Goal: Task Accomplishment & Management: Complete application form

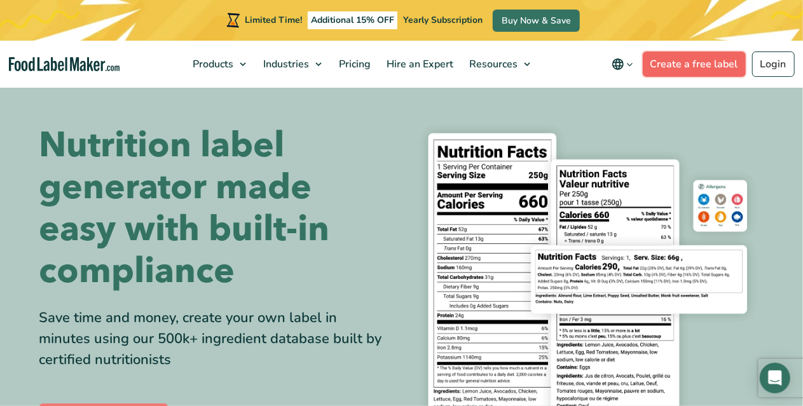
click at [683, 65] on link "Create a free label" at bounding box center [693, 63] width 103 height 25
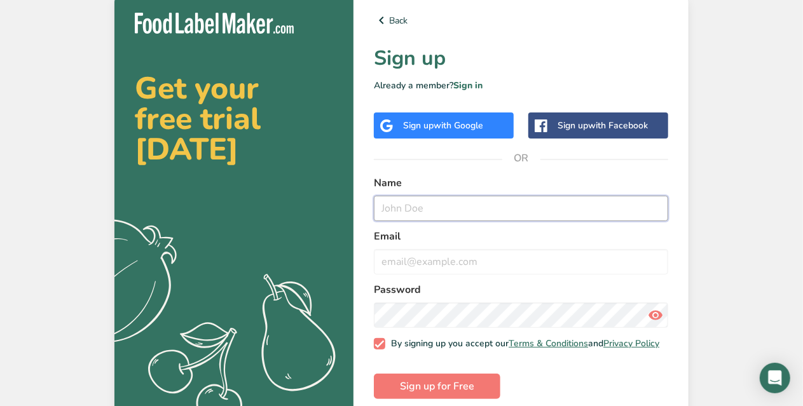
click at [412, 204] on input "text" at bounding box center [521, 208] width 294 height 25
type input "[PERSON_NAME]"
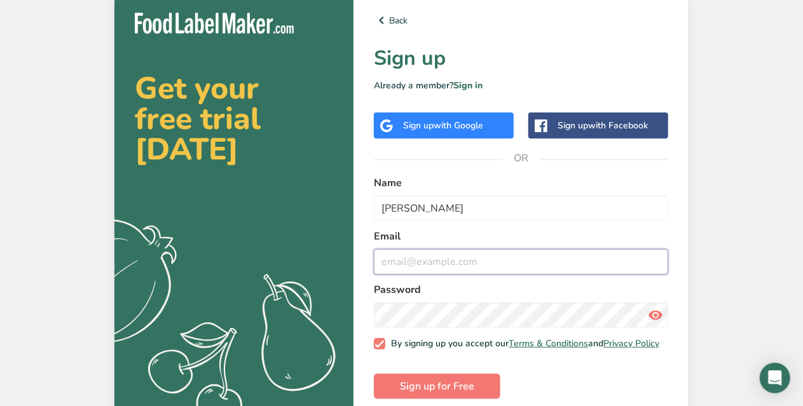
click at [408, 257] on input "email" at bounding box center [521, 261] width 294 height 25
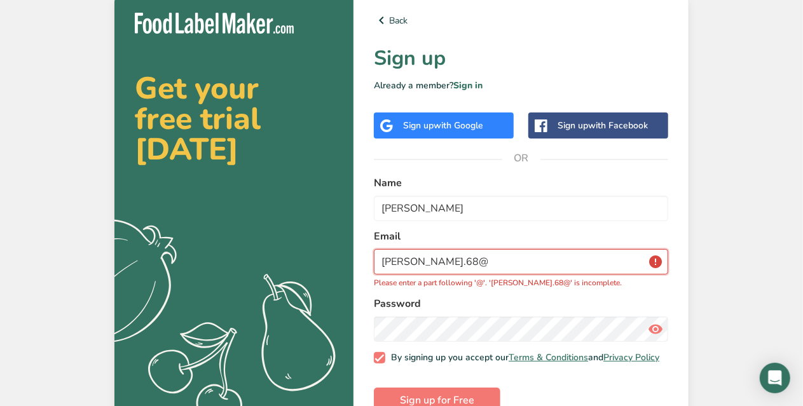
click at [430, 259] on input "[PERSON_NAME].68@" at bounding box center [521, 261] width 294 height 25
paste input "[DOMAIN_NAME]"
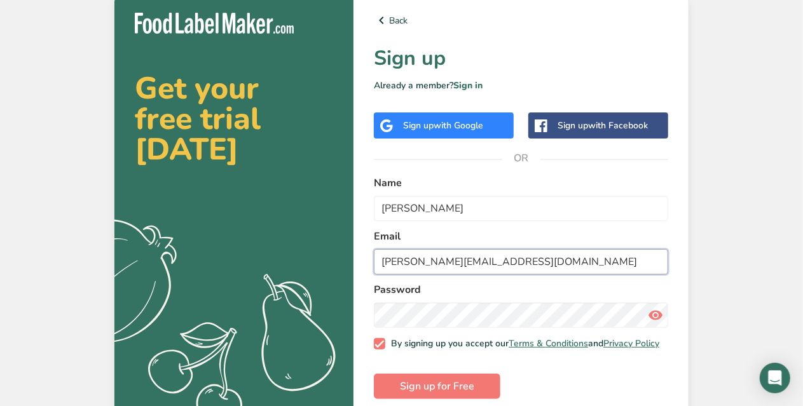
type input "[PERSON_NAME][EMAIL_ADDRESS][DOMAIN_NAME]"
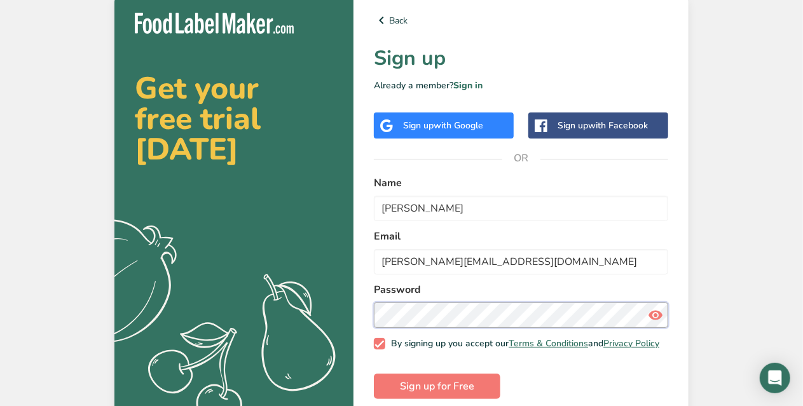
scroll to position [20, 0]
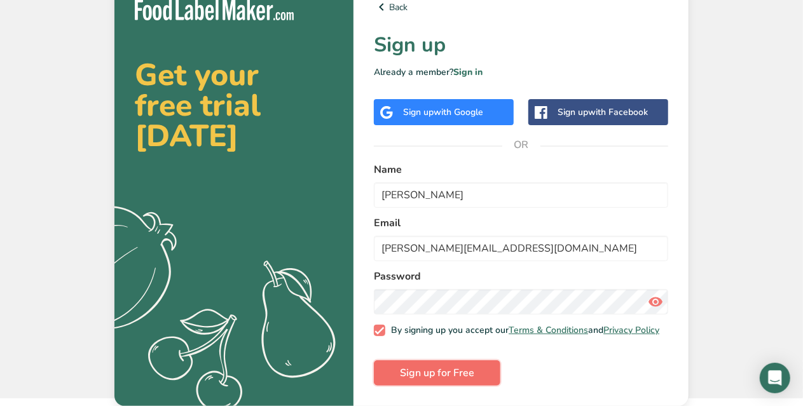
click at [403, 373] on span "Sign up for Free" at bounding box center [437, 372] width 74 height 15
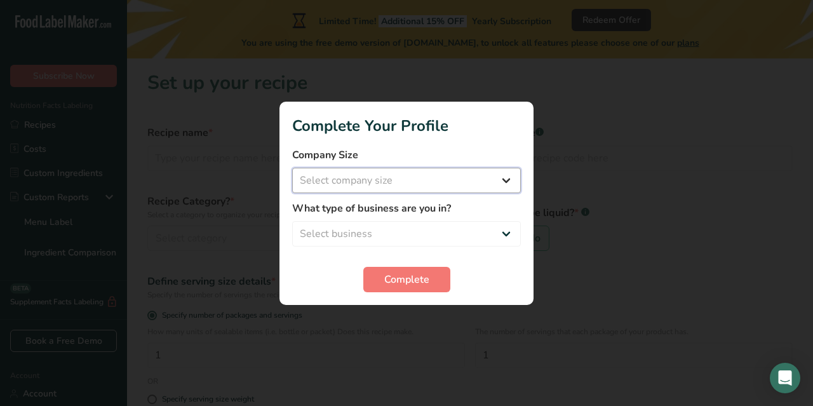
click at [418, 184] on select "Select company size Fewer than 10 Employees 10 to 50 Employees 51 to 500 Employ…" at bounding box center [406, 180] width 229 height 25
select select "1"
click at [292, 168] on select "Select company size Fewer than 10 Employees 10 to 50 Employees 51 to 500 Employ…" at bounding box center [406, 180] width 229 height 25
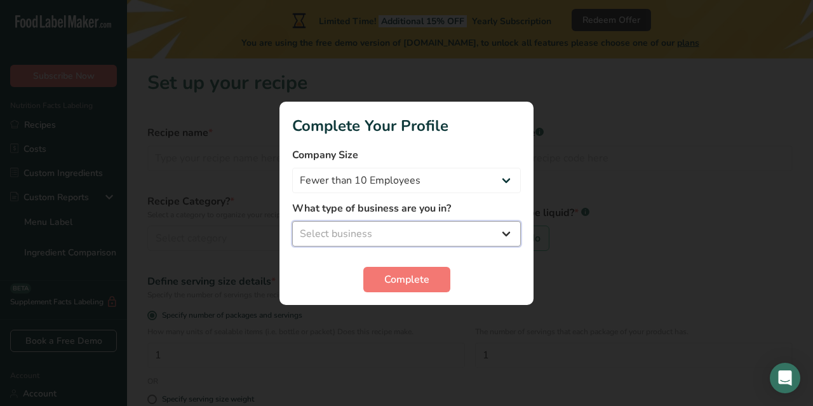
click at [407, 246] on select "Select business Packaged Food Manufacturer Restaurant & Cafe Bakery Meal Plans …" at bounding box center [406, 233] width 229 height 25
select select "4"
click at [292, 221] on select "Select business Packaged Food Manufacturer Restaurant & Cafe Bakery Meal Plans …" at bounding box center [406, 233] width 229 height 25
click at [414, 284] on span "Complete" at bounding box center [406, 279] width 45 height 15
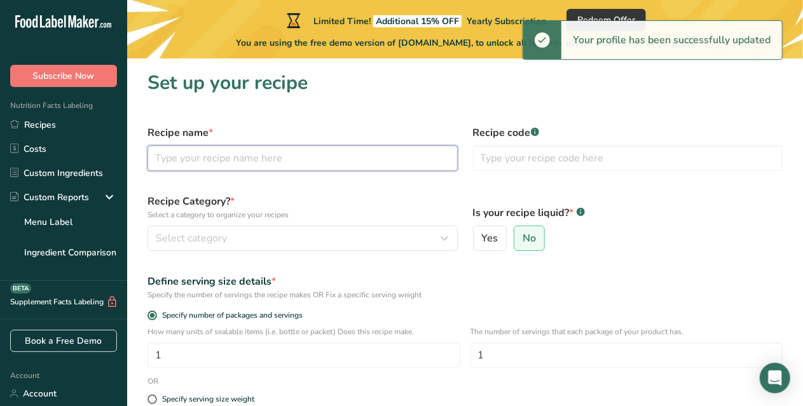
click at [217, 159] on input "text" at bounding box center [302, 158] width 310 height 25
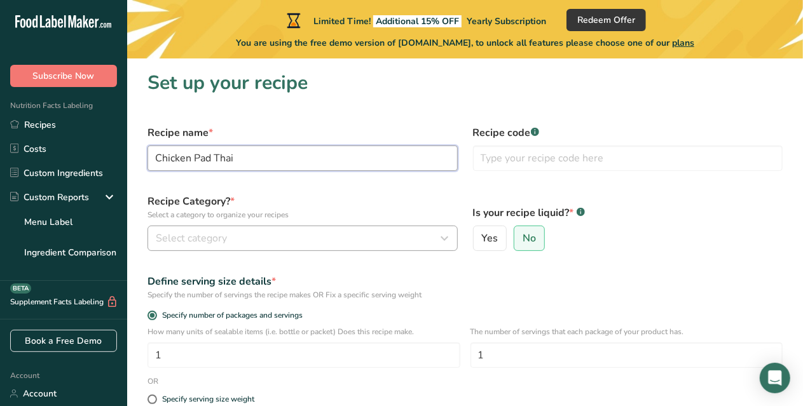
type input "Chicken Pad Thai"
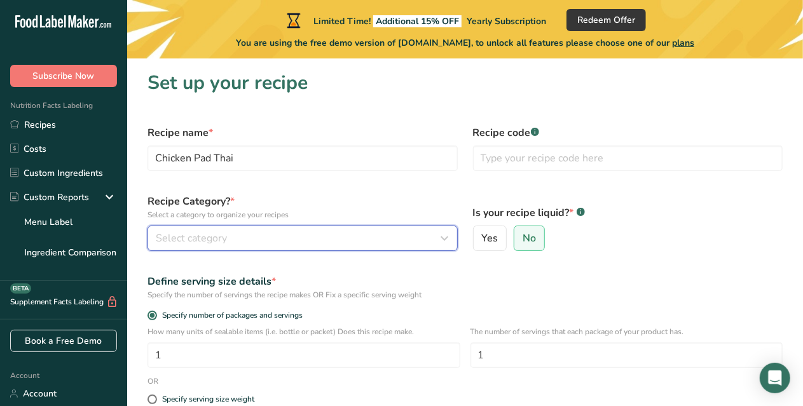
click at [234, 241] on div "Select category" at bounding box center [299, 238] width 286 height 15
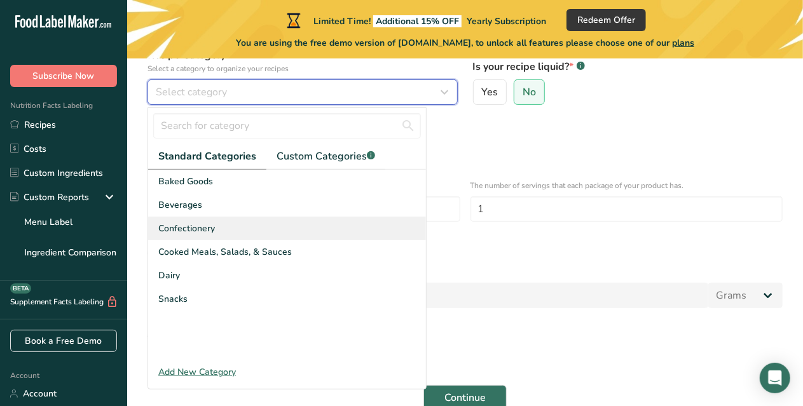
scroll to position [145, 0]
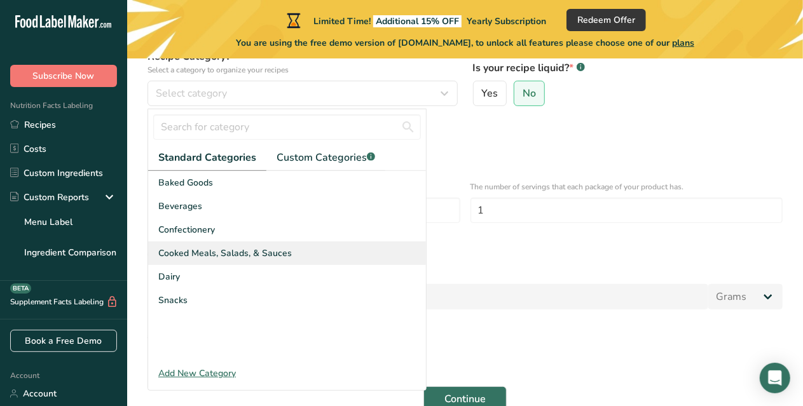
click at [209, 257] on span "Cooked Meals, Salads, & Sauces" at bounding box center [224, 253] width 133 height 13
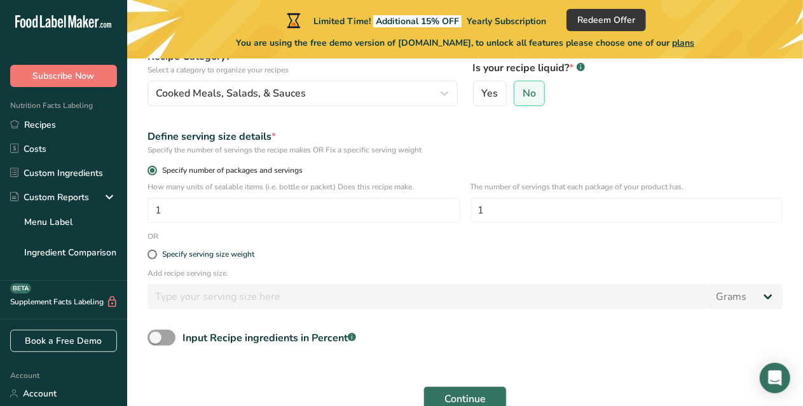
scroll to position [127, 0]
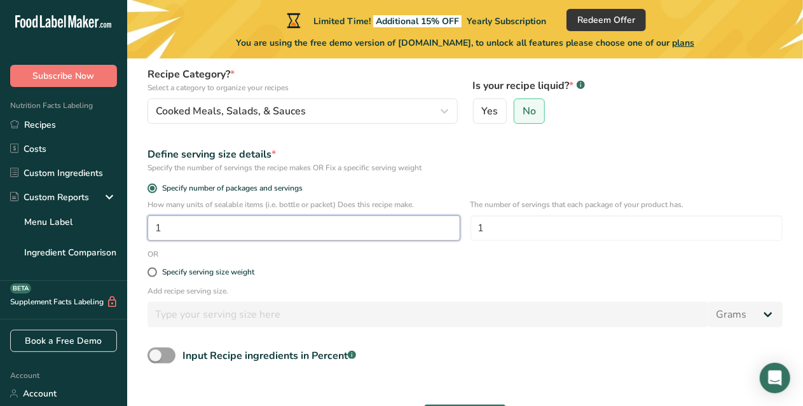
click at [287, 229] on input "1" at bounding box center [303, 227] width 313 height 25
type input "4"
click at [330, 260] on div "Specify serving size weight" at bounding box center [465, 272] width 650 height 25
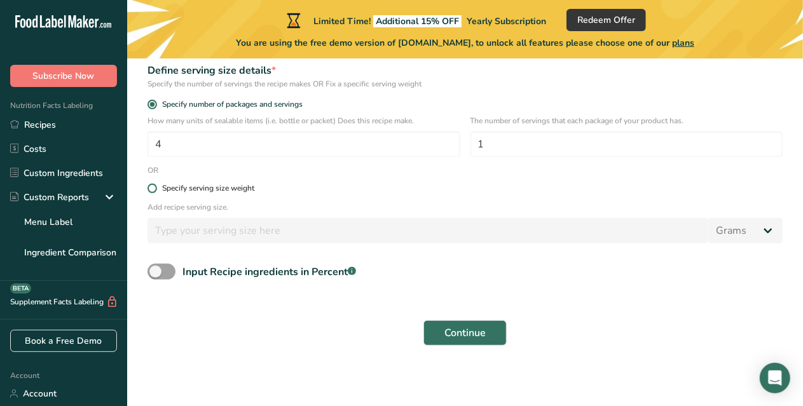
click at [229, 189] on div "Specify serving size weight" at bounding box center [208, 189] width 92 height 10
click at [156, 189] on input "Specify serving size weight" at bounding box center [151, 188] width 8 height 8
radio input "true"
radio input "false"
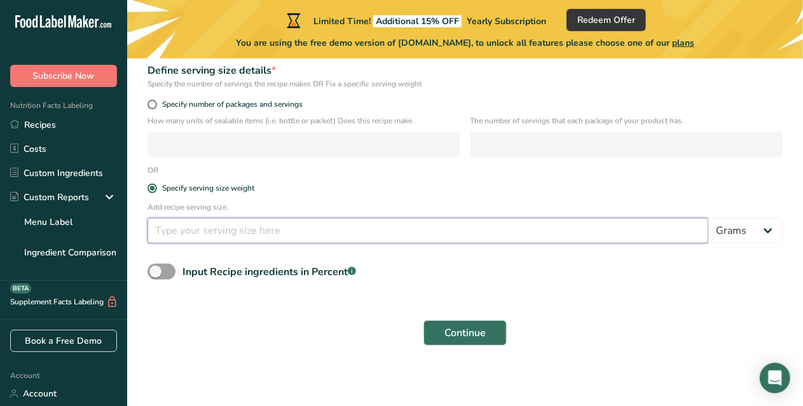
click at [212, 231] on input "number" at bounding box center [427, 230] width 561 height 25
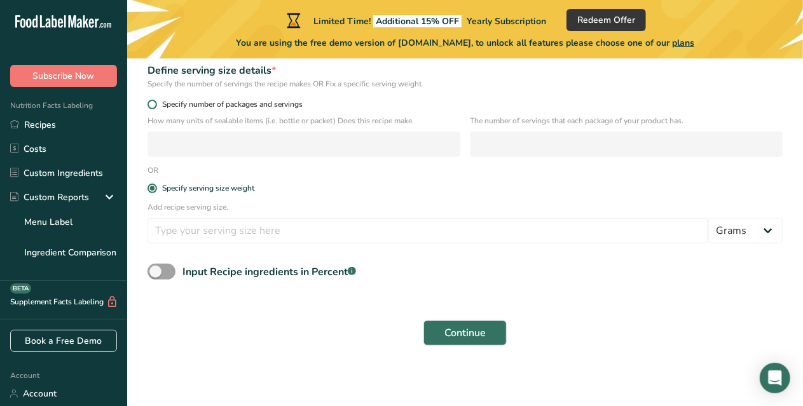
click at [153, 101] on span at bounding box center [152, 105] width 10 height 10
click at [153, 101] on input "Specify number of packages and servings" at bounding box center [151, 104] width 8 height 8
radio input "true"
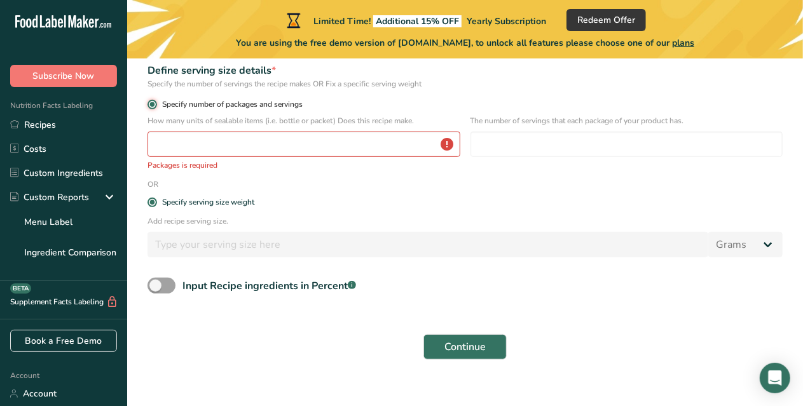
radio input "false"
click at [168, 148] on input "number" at bounding box center [303, 144] width 313 height 25
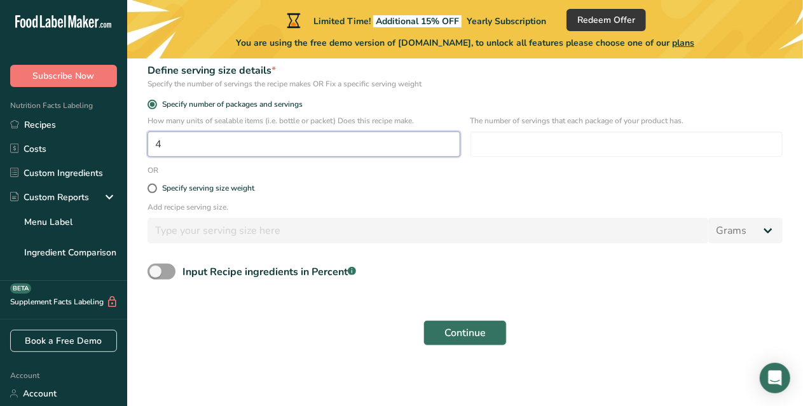
type input "4"
click at [299, 179] on div "Specify serving size weight" at bounding box center [465, 188] width 650 height 25
click at [534, 147] on input "number" at bounding box center [626, 144] width 313 height 25
type input "1"
click at [512, 201] on div "Specify serving size weight" at bounding box center [465, 188] width 650 height 25
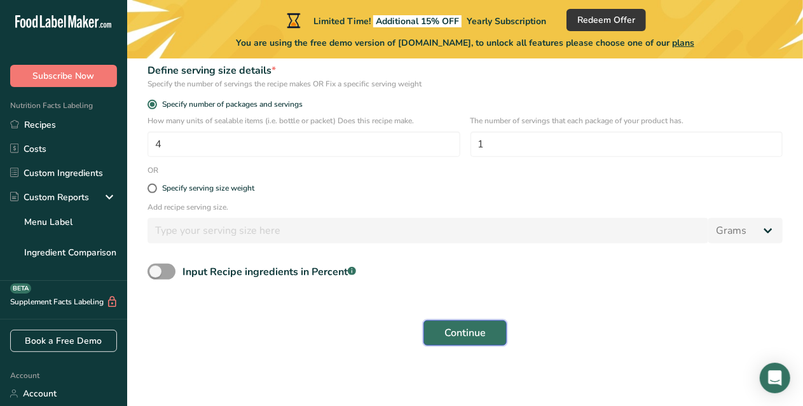
click at [486, 332] on button "Continue" at bounding box center [464, 332] width 83 height 25
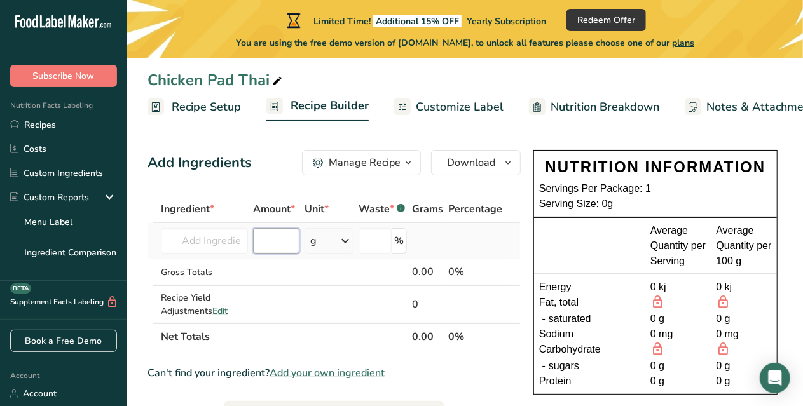
click at [278, 240] on input "number" at bounding box center [276, 240] width 46 height 25
type input "500"
click at [211, 243] on input "text" at bounding box center [204, 240] width 87 height 25
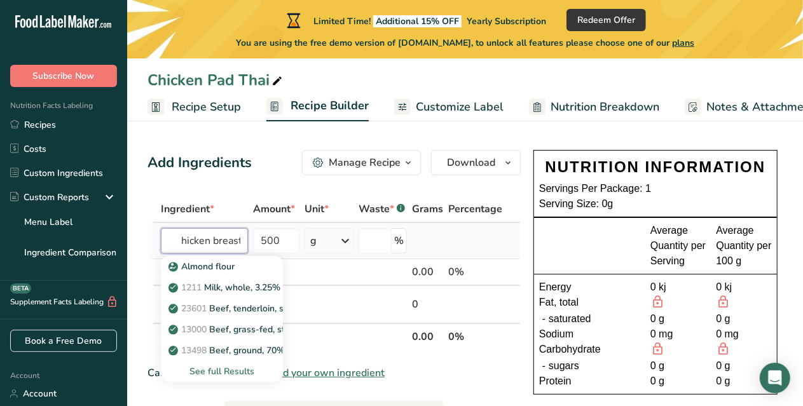
scroll to position [0, 9]
type input "chicken breast"
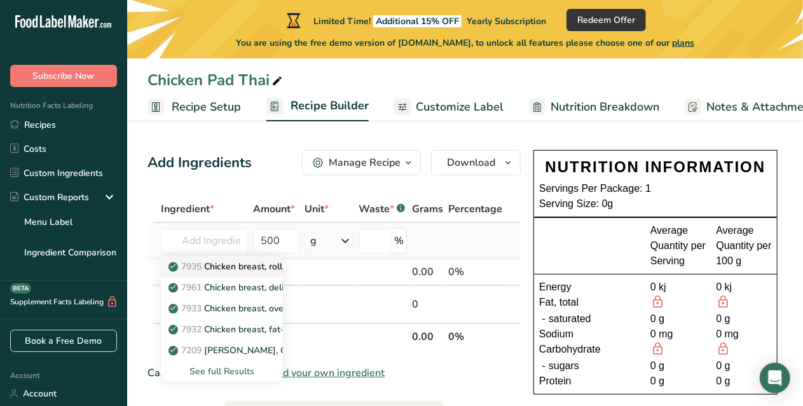
click at [225, 265] on p "7935 Chicken breast, roll, oven-roasted" at bounding box center [256, 266] width 170 height 13
type input "Chicken breast, roll, oven-roasted"
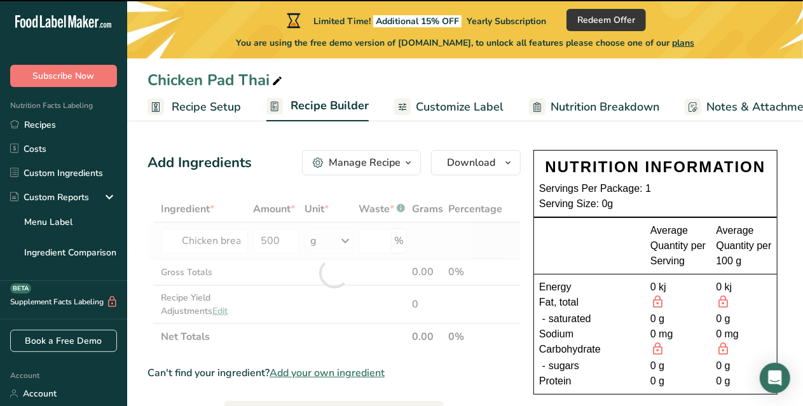
type input "0"
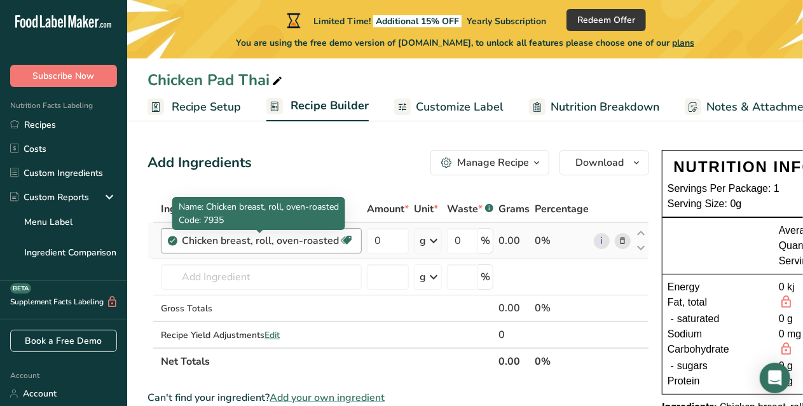
click at [314, 240] on div "Chicken breast, roll, oven-roasted" at bounding box center [260, 240] width 157 height 15
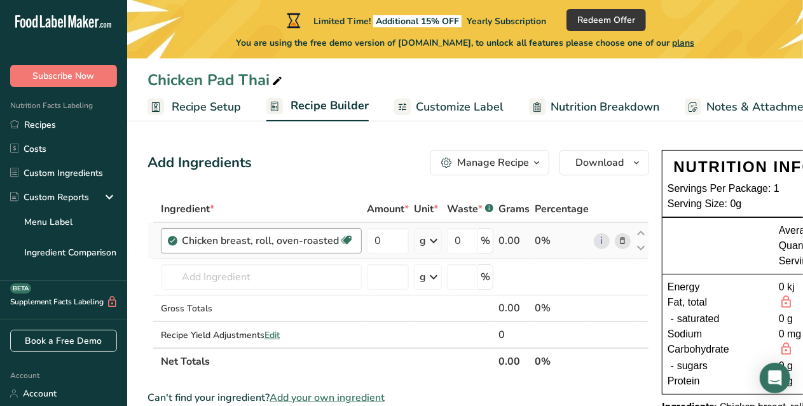
click at [316, 242] on div "Chicken breast, roll, oven-roasted" at bounding box center [260, 240] width 157 height 15
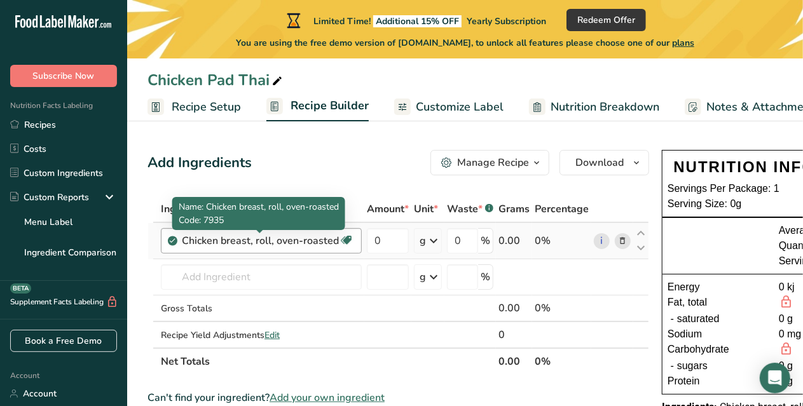
click at [316, 242] on div "Chicken breast, roll, oven-roasted" at bounding box center [260, 240] width 157 height 15
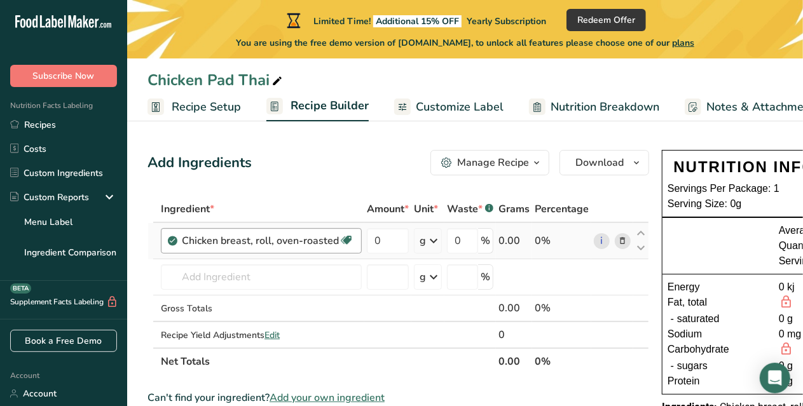
click at [316, 242] on div "Chicken breast, roll, oven-roasted" at bounding box center [260, 240] width 157 height 15
click at [618, 240] on icon at bounding box center [622, 240] width 9 height 13
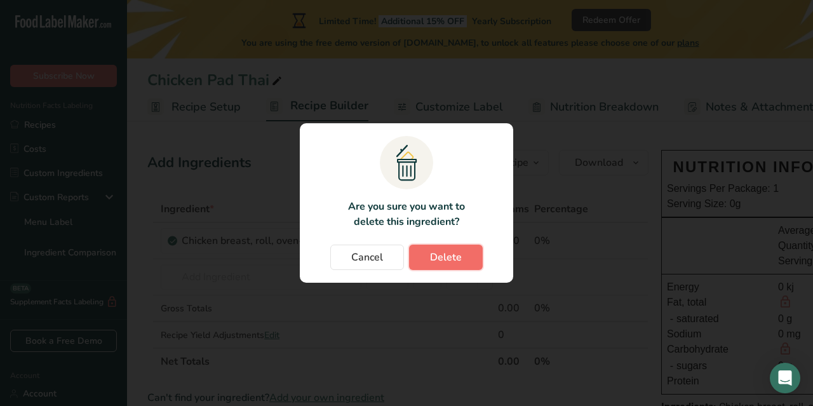
click at [434, 255] on span "Delete" at bounding box center [446, 257] width 32 height 15
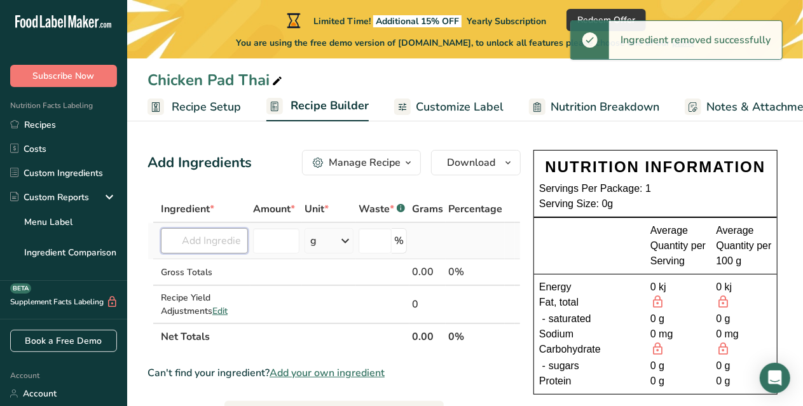
click at [202, 234] on input "text" at bounding box center [204, 240] width 87 height 25
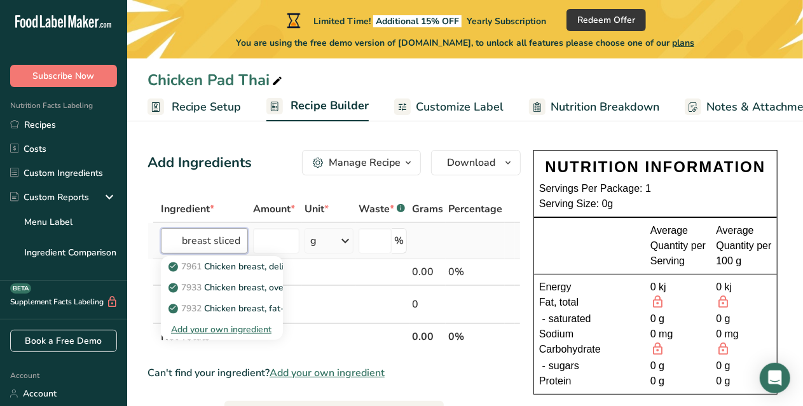
scroll to position [0, 38]
type input "chicken breast sliced"
click at [220, 330] on div "Add your own ingredient" at bounding box center [222, 329] width 102 height 13
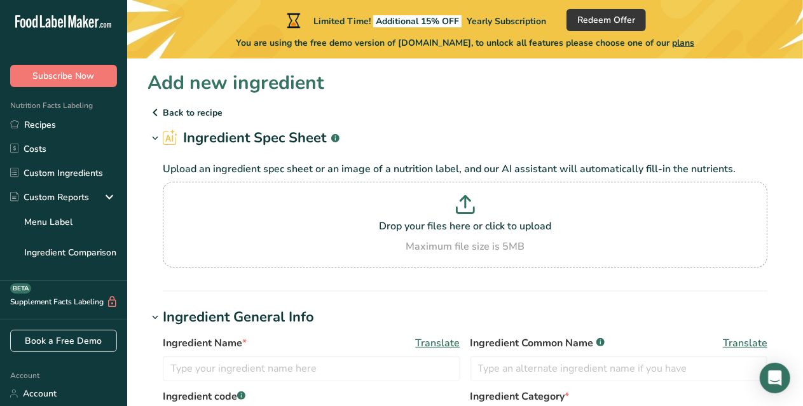
scroll to position [1, 0]
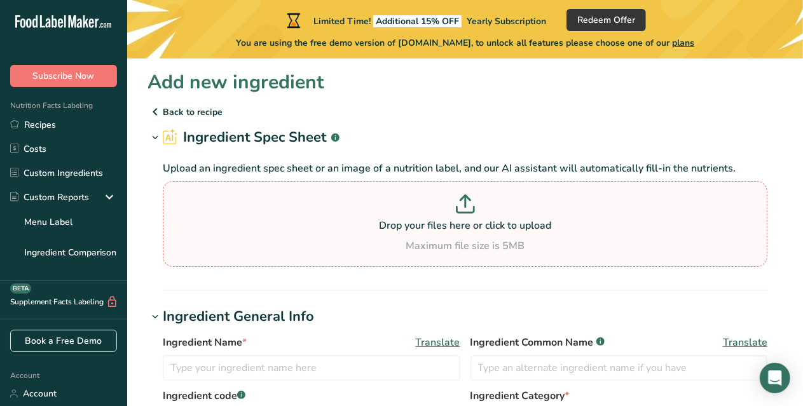
click at [414, 222] on p "Drop your files here or click to upload" at bounding box center [465, 225] width 598 height 15
click at [414, 222] on input "Drop your files here or click to upload Maximum file size is 5MB" at bounding box center [465, 224] width 604 height 86
type input "C:\fakepath\chic pad thai.docx"
click at [710, 85] on div "Add new ingredient" at bounding box center [464, 82] width 635 height 29
click at [487, 223] on p "Drop your files here or click to upload" at bounding box center [465, 225] width 598 height 15
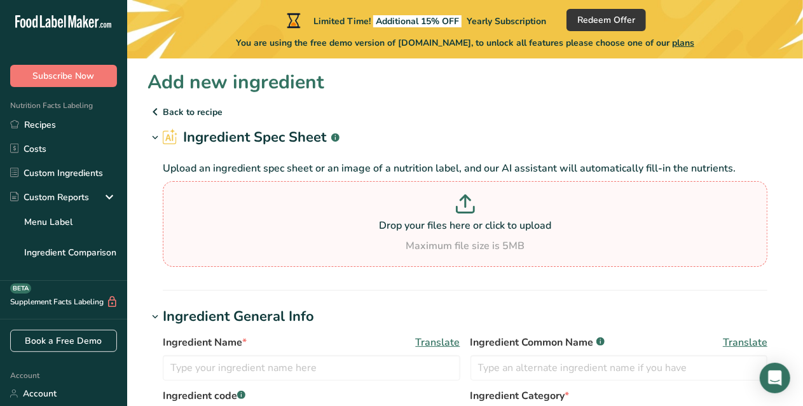
click at [487, 223] on input "Drop your files here or click to upload Maximum file size is 5MB" at bounding box center [465, 224] width 604 height 86
type input "C:\fakepath\chic pad thai.pdf"
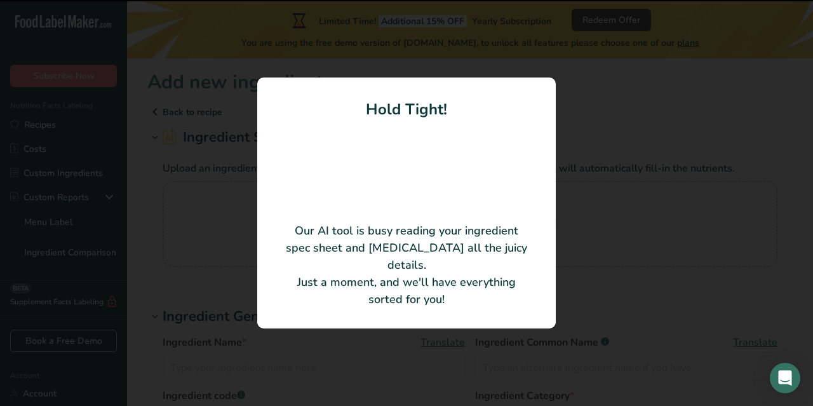
type input "chicken breast (or thigh)"
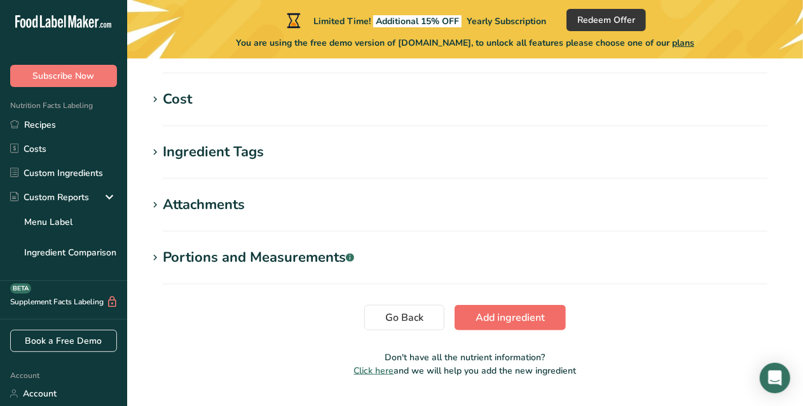
scroll to position [601, 0]
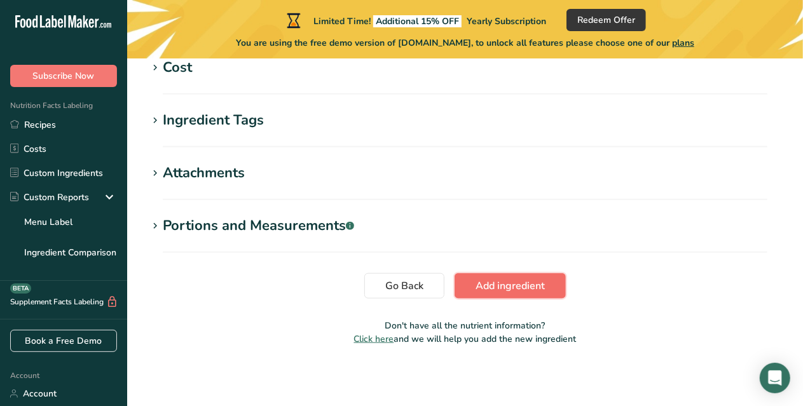
click at [501, 280] on span "Add ingredient" at bounding box center [509, 285] width 69 height 15
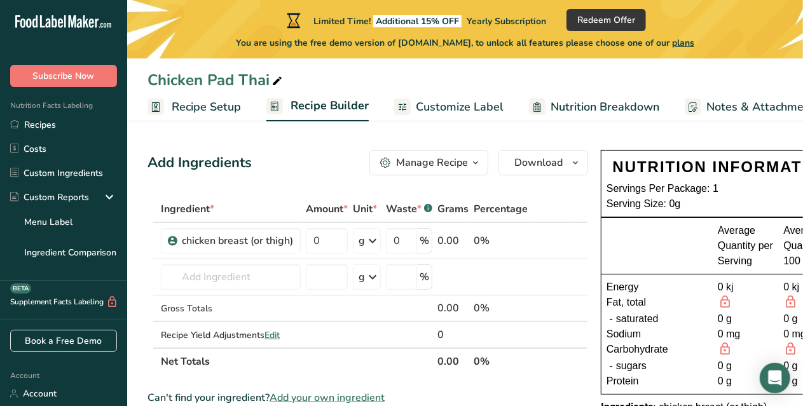
click at [445, 171] on button "Manage Recipe" at bounding box center [428, 162] width 119 height 25
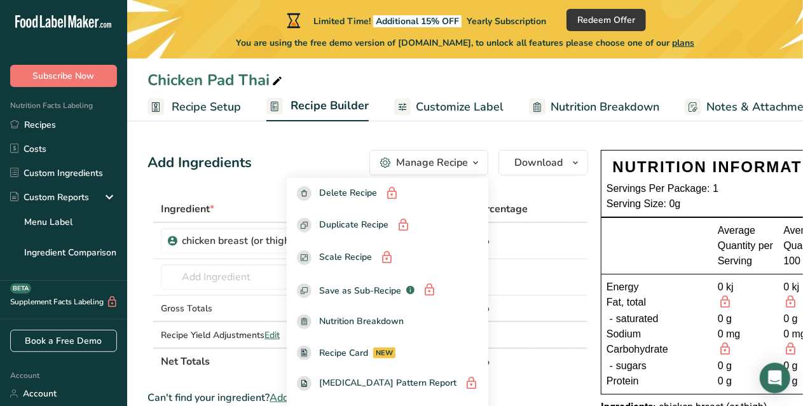
click at [268, 162] on div "Add Ingredients Manage Recipe Delete Recipe Duplicate Recipe Scale Recipe Save …" at bounding box center [367, 162] width 440 height 25
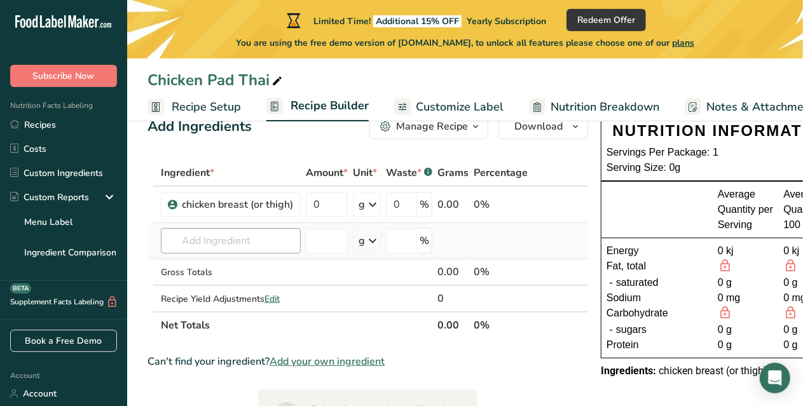
scroll to position [37, 0]
click at [289, 362] on span "Add your own ingredient" at bounding box center [326, 360] width 115 height 15
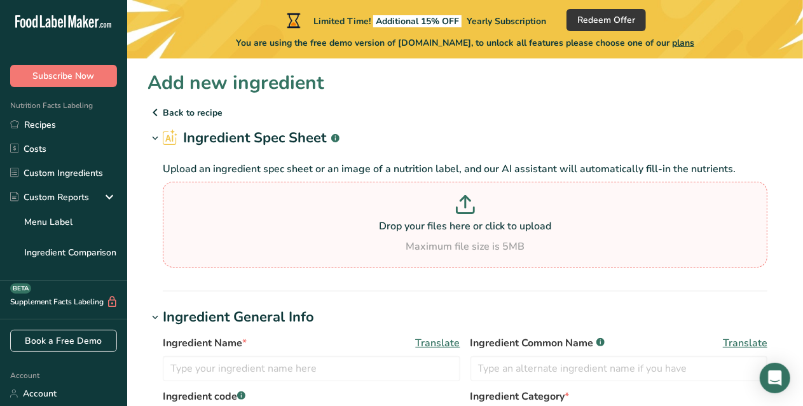
click at [466, 232] on p "Drop your files here or click to upload" at bounding box center [465, 226] width 598 height 15
click at [466, 232] on input "Drop your files here or click to upload Maximum file size is 5MB" at bounding box center [465, 225] width 604 height 86
type input "C:\fakepath\chic pad thai.pdf"
click at [210, 107] on p "Back to recipe" at bounding box center [464, 112] width 635 height 15
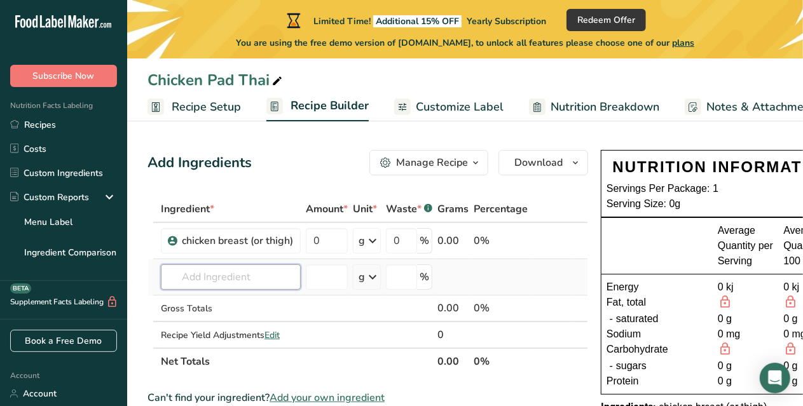
click at [261, 271] on input "text" at bounding box center [231, 276] width 140 height 25
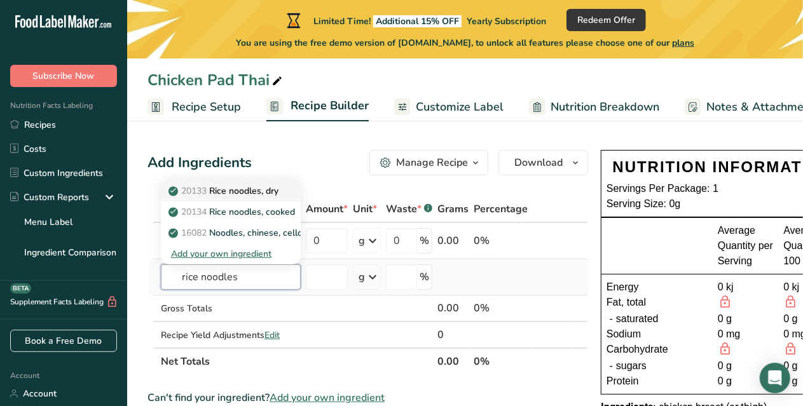
type input "rice noodles"
click at [266, 196] on p "20133 Rice noodles, dry" at bounding box center [224, 190] width 107 height 13
type input "Rice noodles, dry"
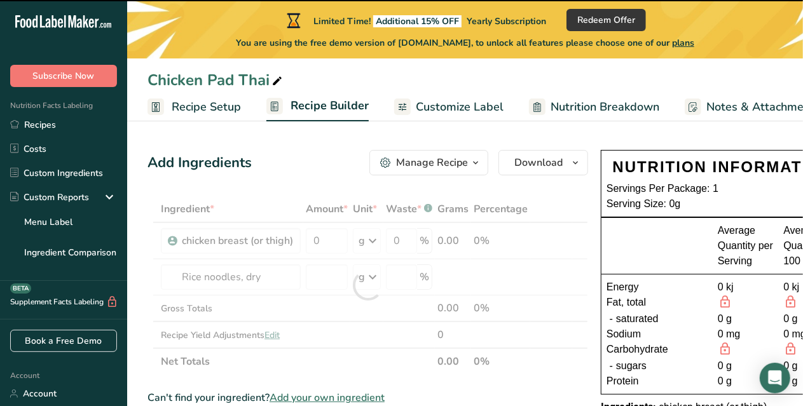
type input "0"
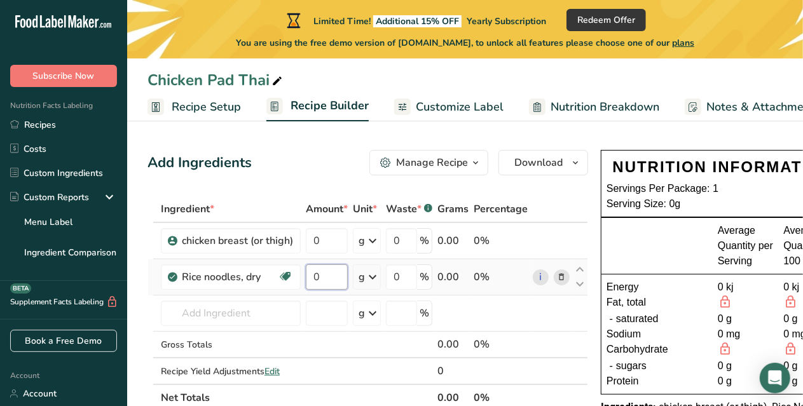
click at [337, 276] on input "0" at bounding box center [327, 276] width 42 height 25
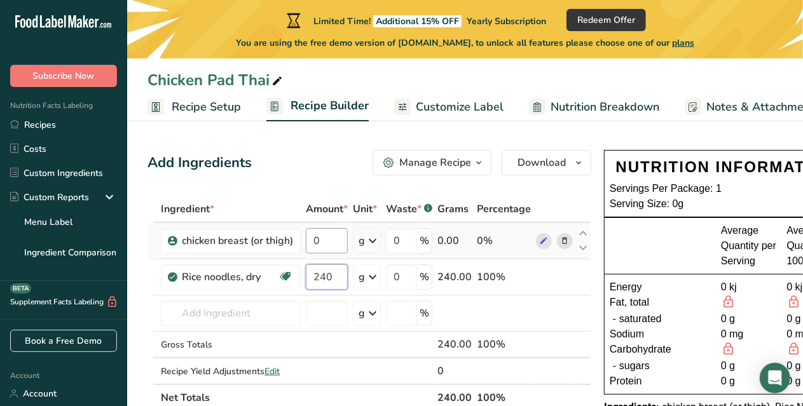
type input "240"
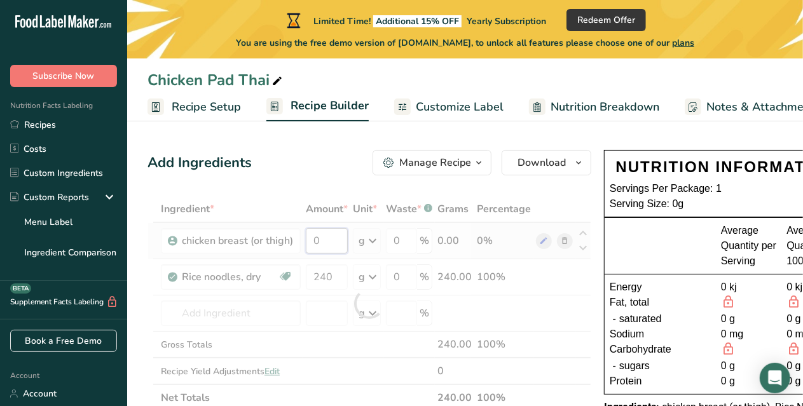
click at [336, 238] on div "Ingredient * Amount * Unit * Waste * .a-a{fill:#347362;}.b-a{fill:#fff;} Grams …" at bounding box center [369, 303] width 444 height 215
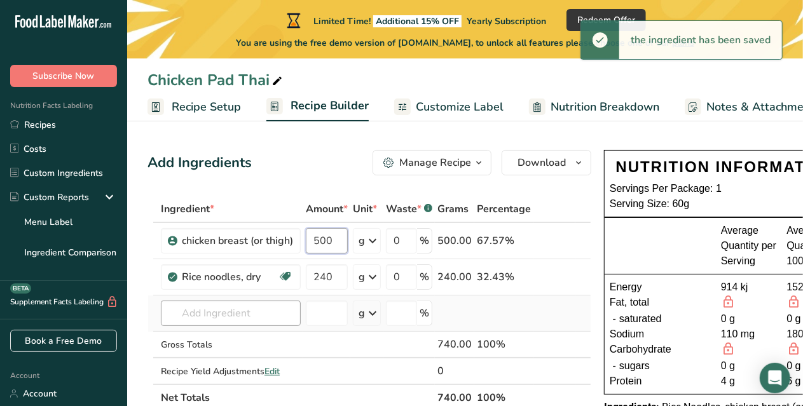
type input "500"
click at [212, 315] on div "Ingredient * Amount * Unit * Waste * .a-a{fill:#347362;}.b-a{fill:#fff;} Grams …" at bounding box center [369, 303] width 444 height 215
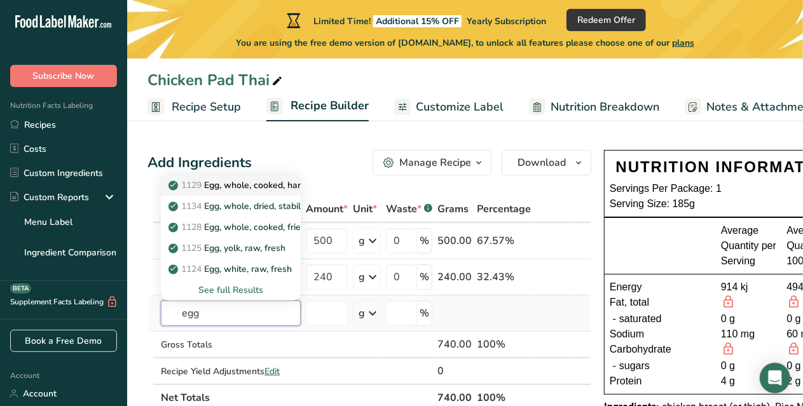
type input "egg"
click at [226, 180] on p "1129 Egg, whole, cooked, hard-boiled" at bounding box center [252, 185] width 163 height 13
type input "Egg, whole, cooked, hard-boiled"
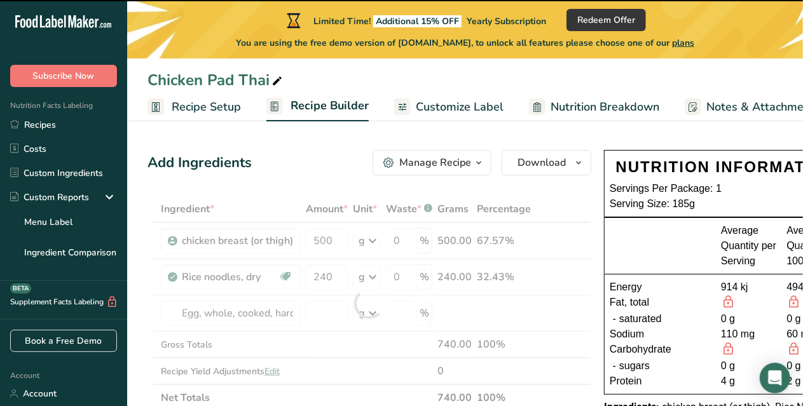
type input "0"
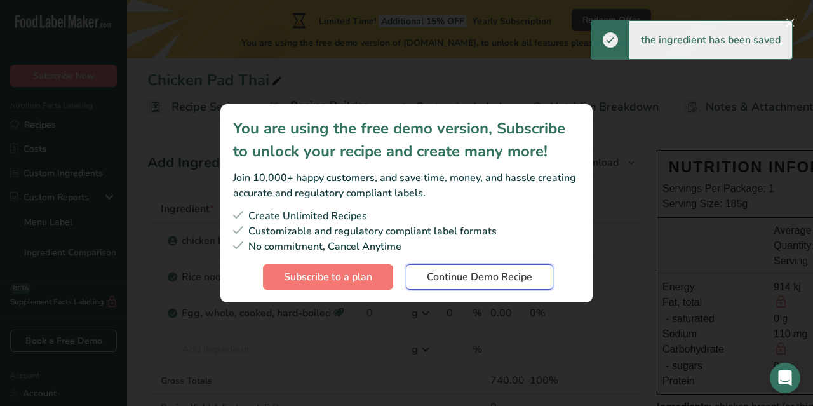
click at [444, 278] on span "Continue Demo Recipe" at bounding box center [479, 276] width 105 height 15
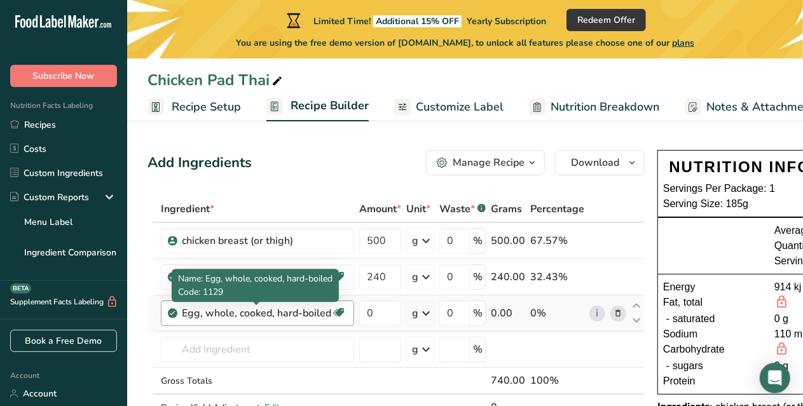
click at [315, 312] on div "Egg, whole, cooked, hard-boiled" at bounding box center [256, 313] width 149 height 15
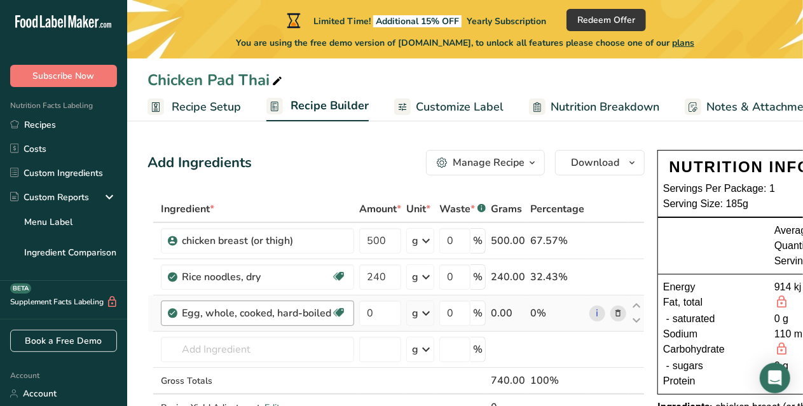
click at [315, 312] on div "Egg, whole, cooked, hard-boiled" at bounding box center [256, 313] width 149 height 15
click at [614, 310] on icon at bounding box center [618, 313] width 9 height 13
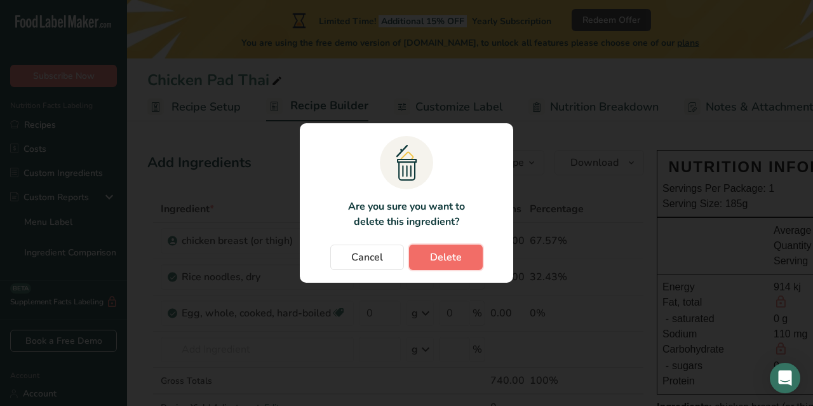
click at [419, 250] on button "Delete" at bounding box center [446, 257] width 74 height 25
click at [269, 314] on div "Change password modal" at bounding box center [406, 203] width 813 height 406
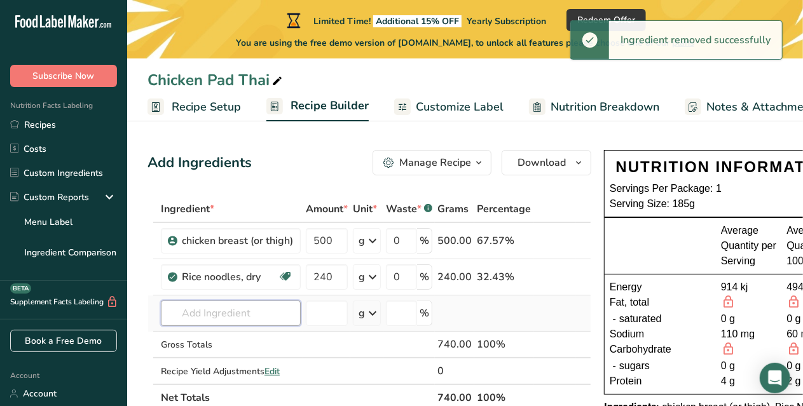
drag, startPoint x: 250, startPoint y: 316, endPoint x: 269, endPoint y: 314, distance: 19.2
click at [269, 314] on input "text" at bounding box center [231, 313] width 140 height 25
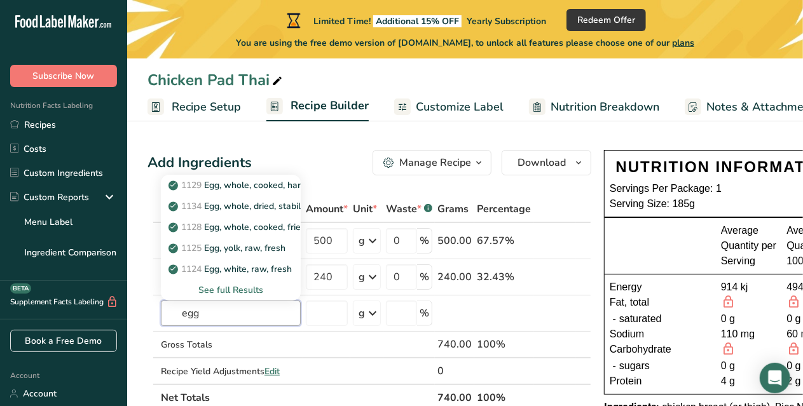
type input "egg"
